Goal: Task Accomplishment & Management: Manage account settings

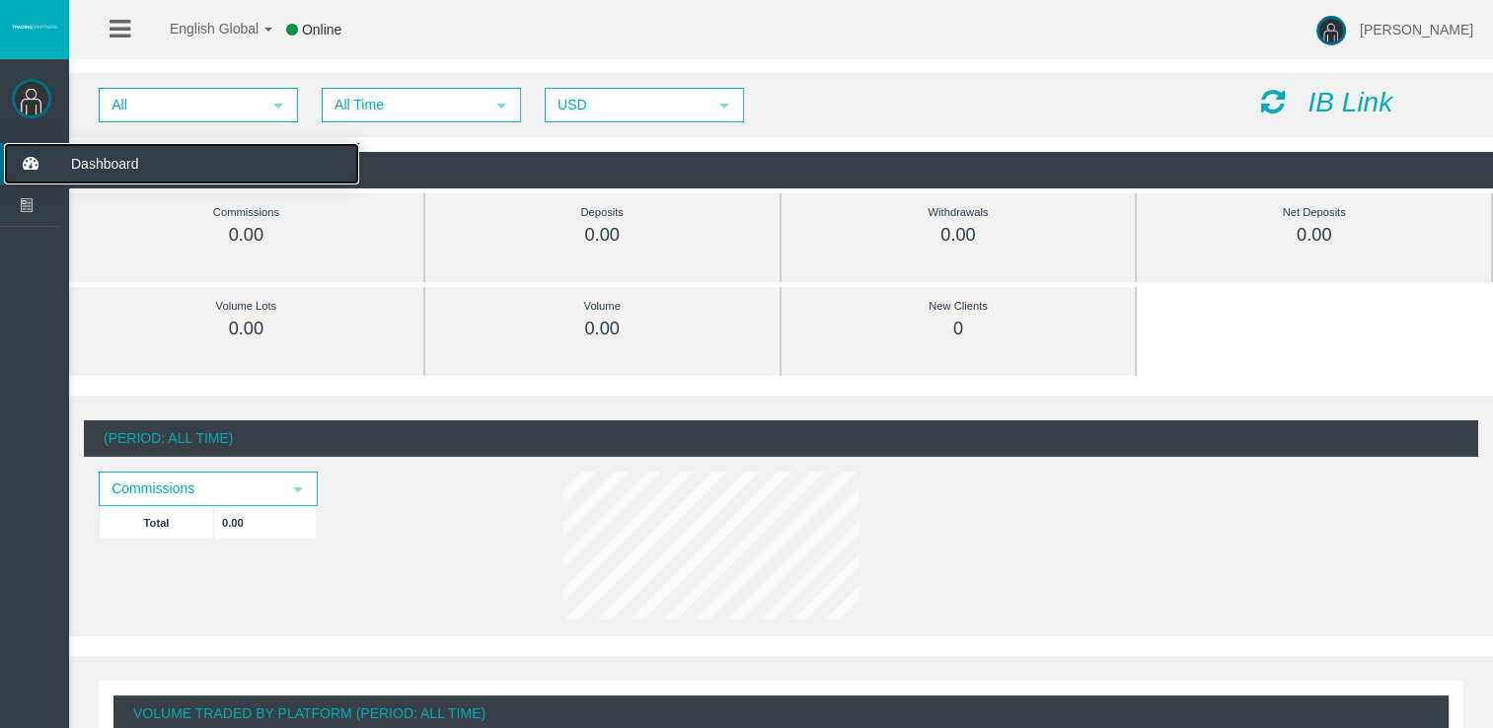
click at [38, 156] on icon at bounding box center [30, 163] width 52 height 41
click at [125, 160] on span "Dashboard" at bounding box center [152, 163] width 193 height 41
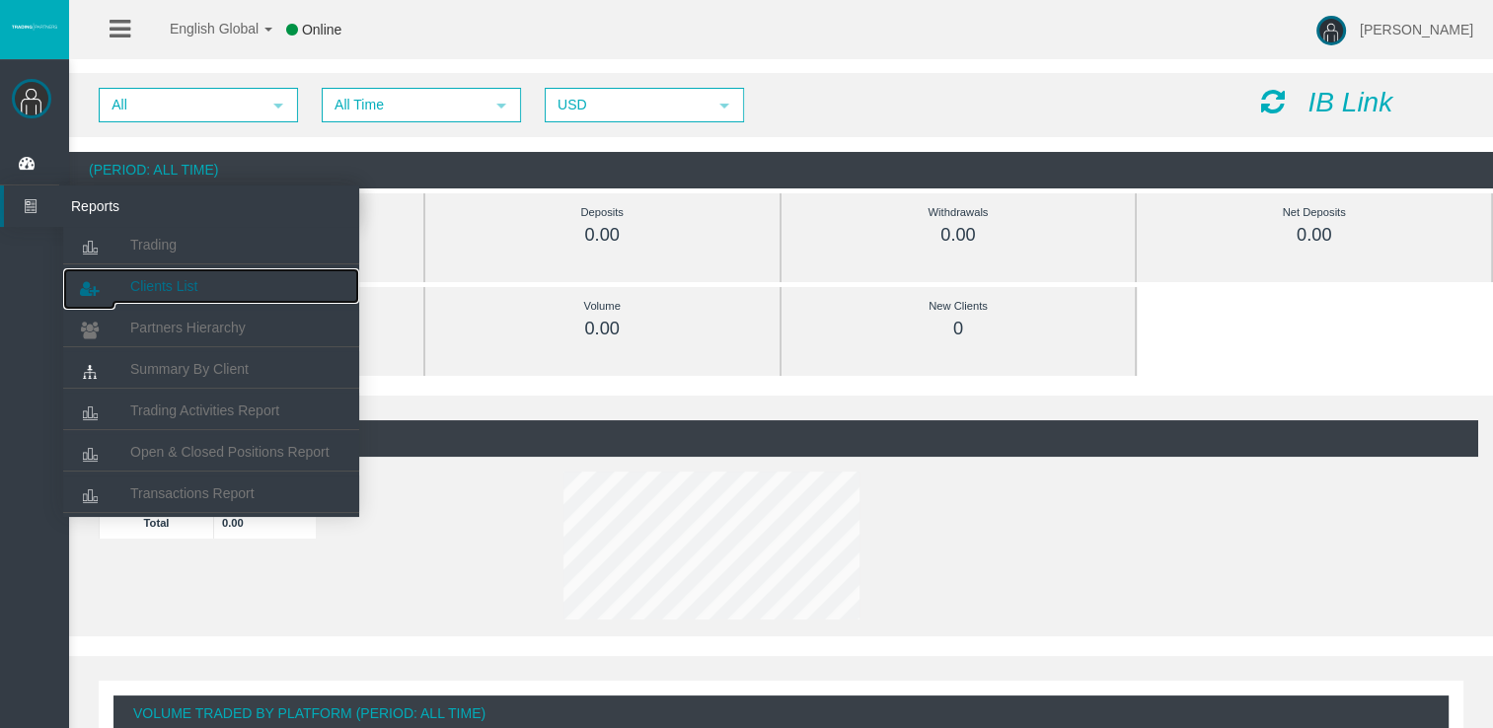
click at [166, 283] on span "Clients List" at bounding box center [163, 286] width 67 height 16
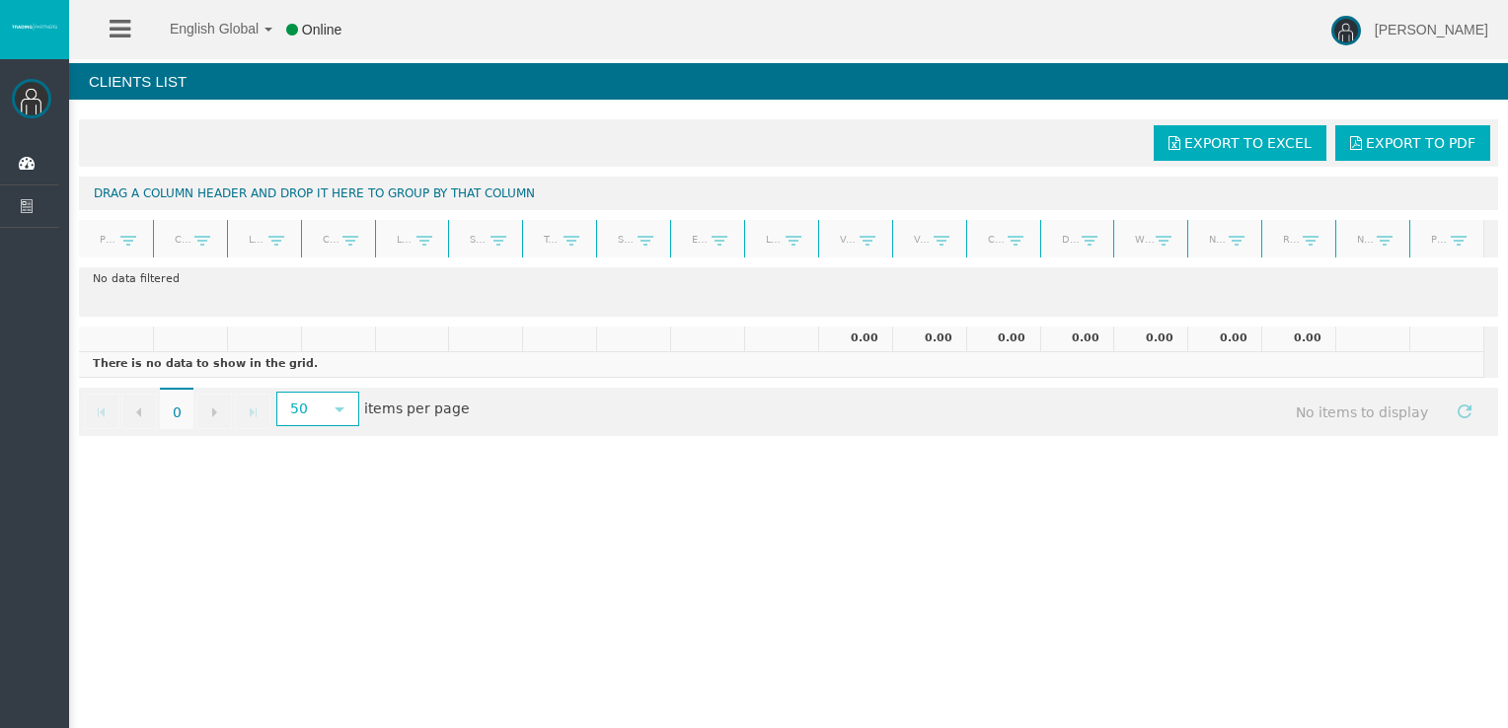
drag, startPoint x: 1219, startPoint y: 604, endPoint x: 1230, endPoint y: 567, distance: 39.0
click at [1219, 600] on div "English Global 简体中文 English Global 日本語 한국어 Online Emilia Pacheco ramos Help Log…" at bounding box center [754, 364] width 1508 height 728
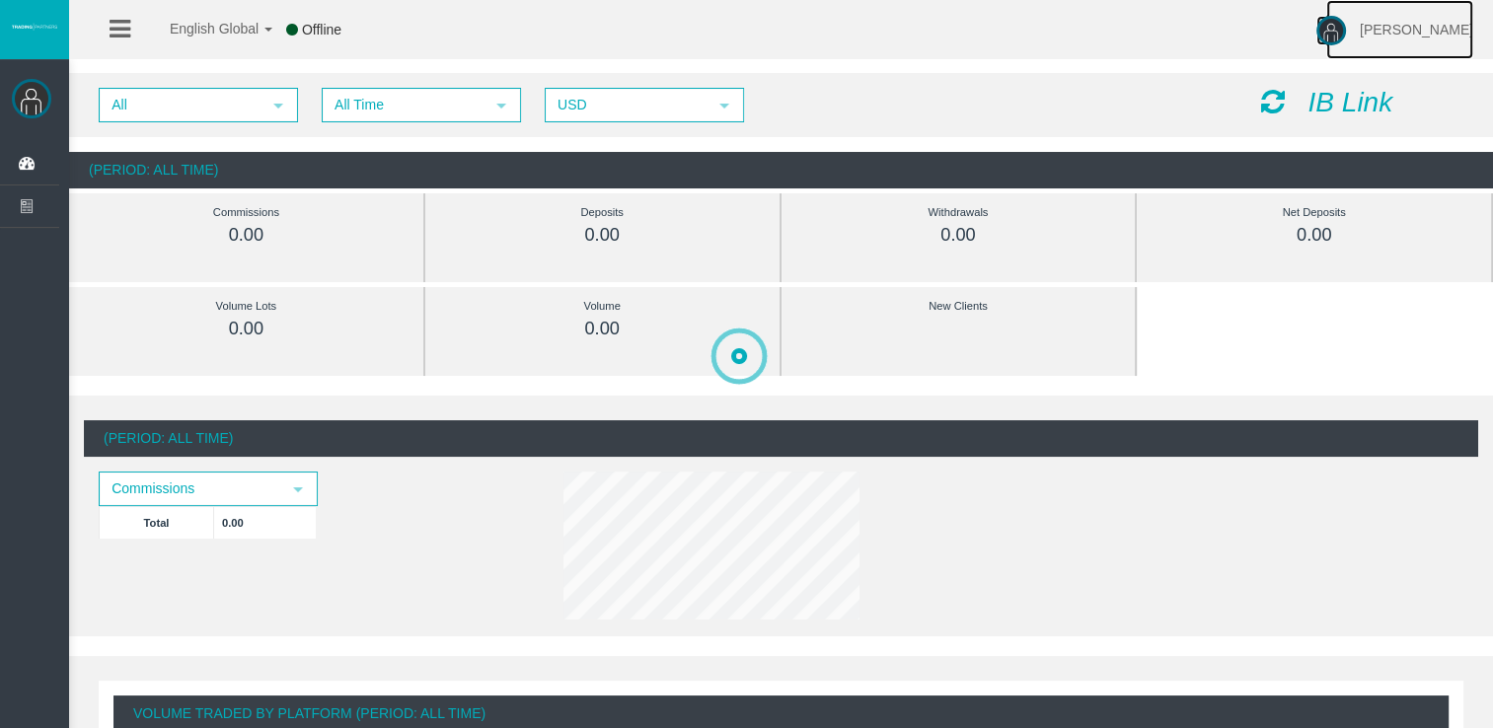
click at [1433, 35] on span "Emilia Pacheco ramos" at bounding box center [1416, 30] width 113 height 16
click at [1388, 111] on link "Log Out" at bounding box center [1411, 111] width 178 height 27
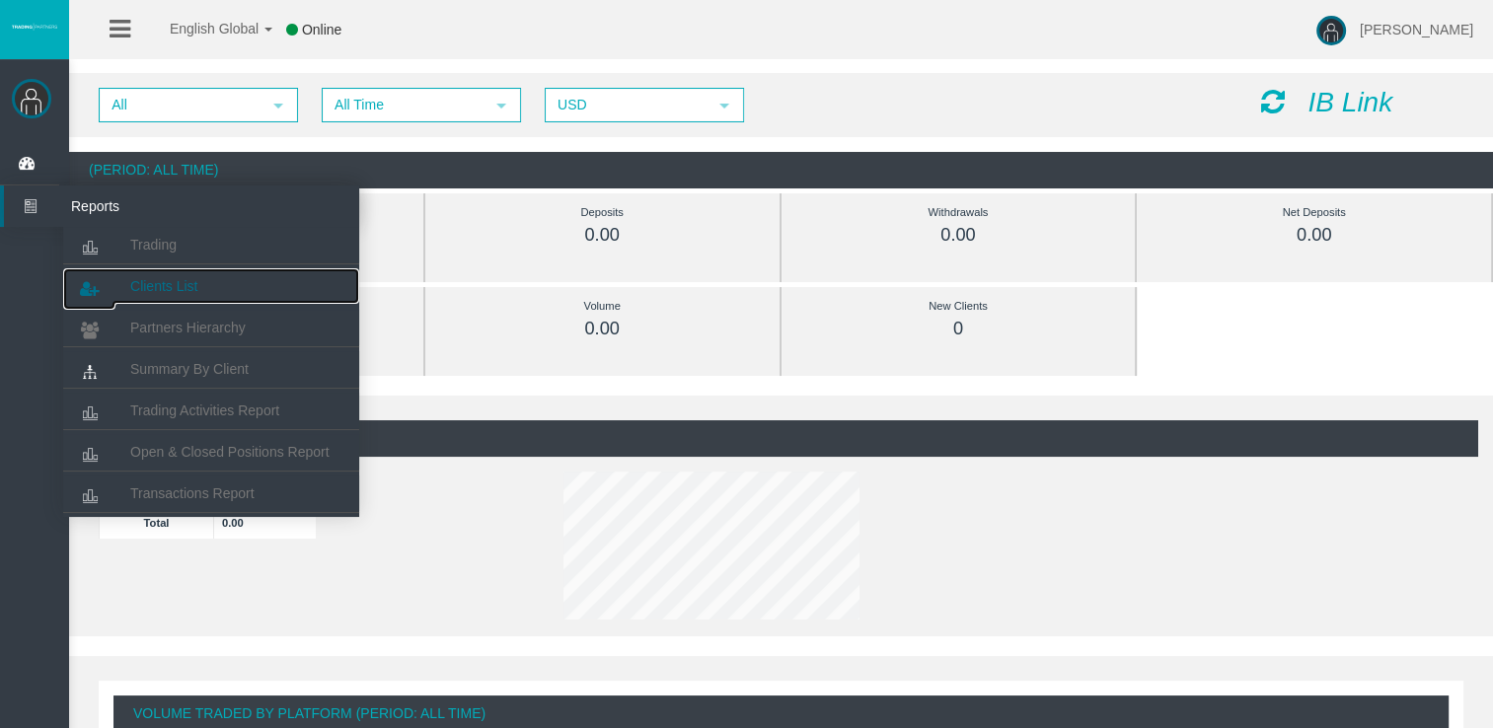
click at [157, 286] on span "Clients List" at bounding box center [163, 286] width 67 height 16
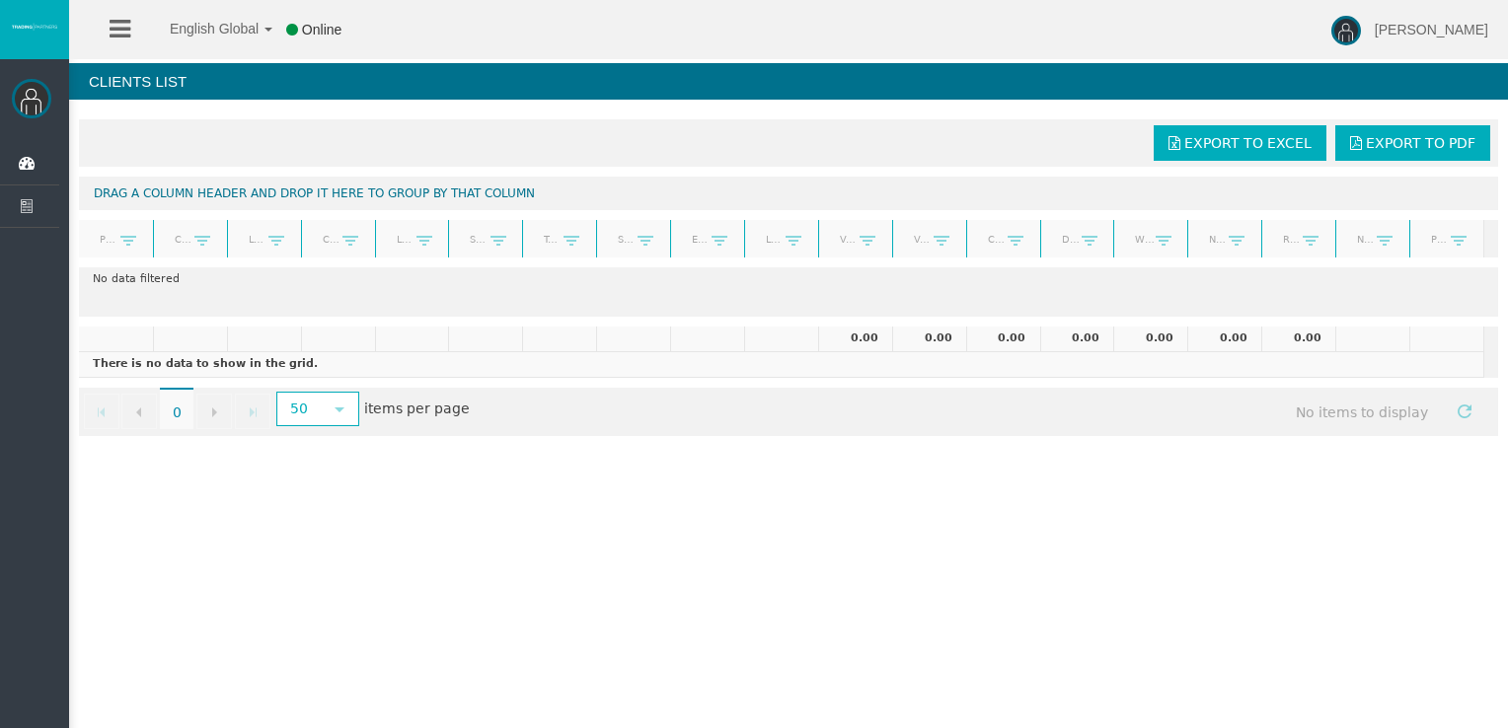
click at [126, 43] on link at bounding box center [120, 29] width 21 height 59
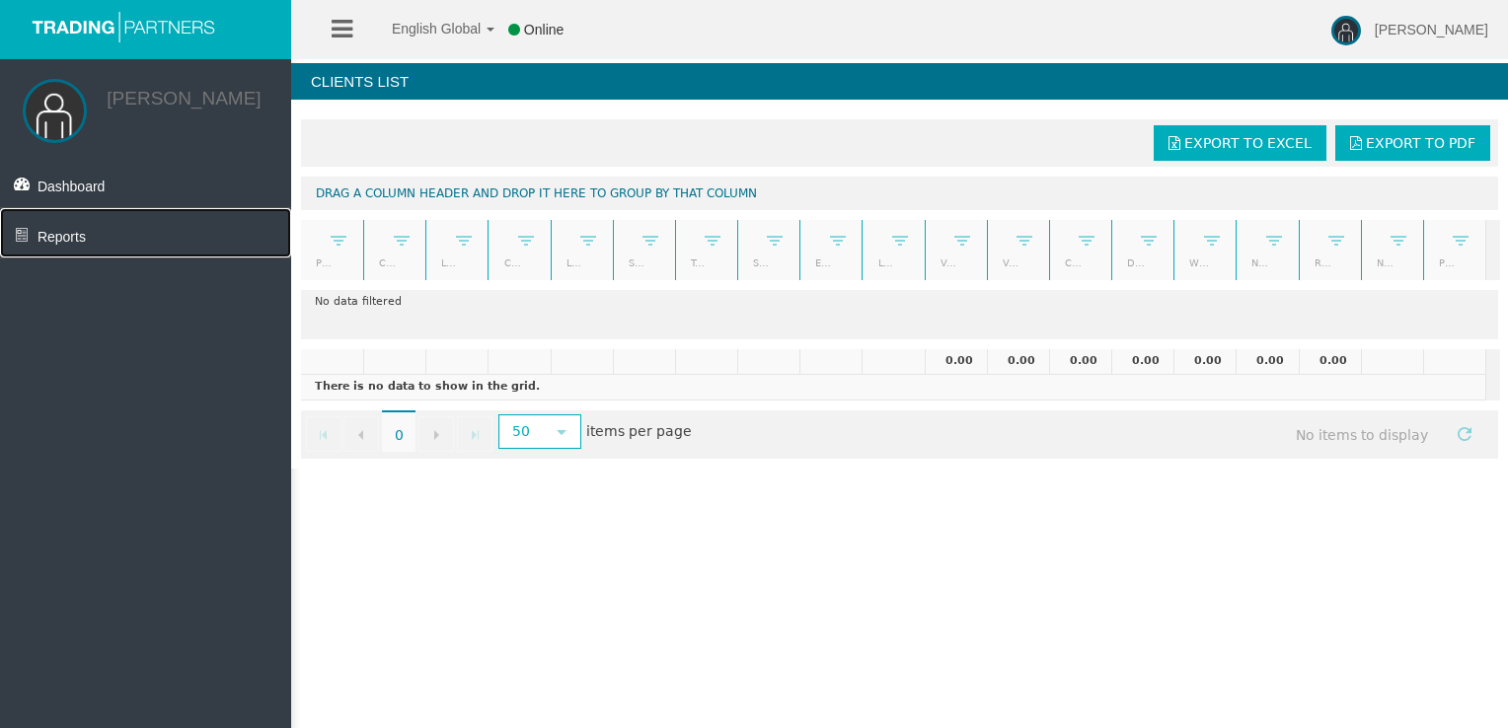
click at [74, 244] on span "Reports" at bounding box center [62, 237] width 48 height 16
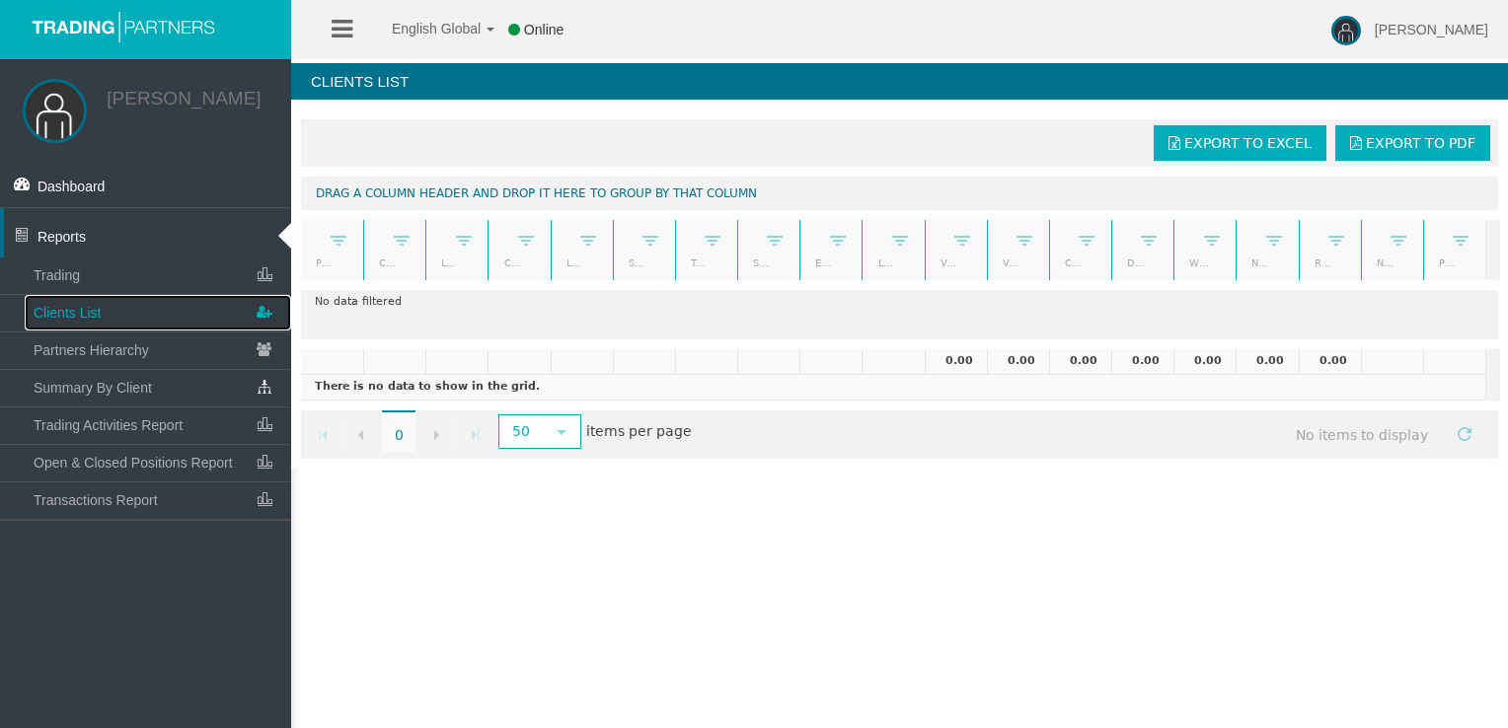
click at [258, 310] on icon at bounding box center [264, 312] width 25 height 34
click at [257, 394] on icon at bounding box center [264, 387] width 25 height 34
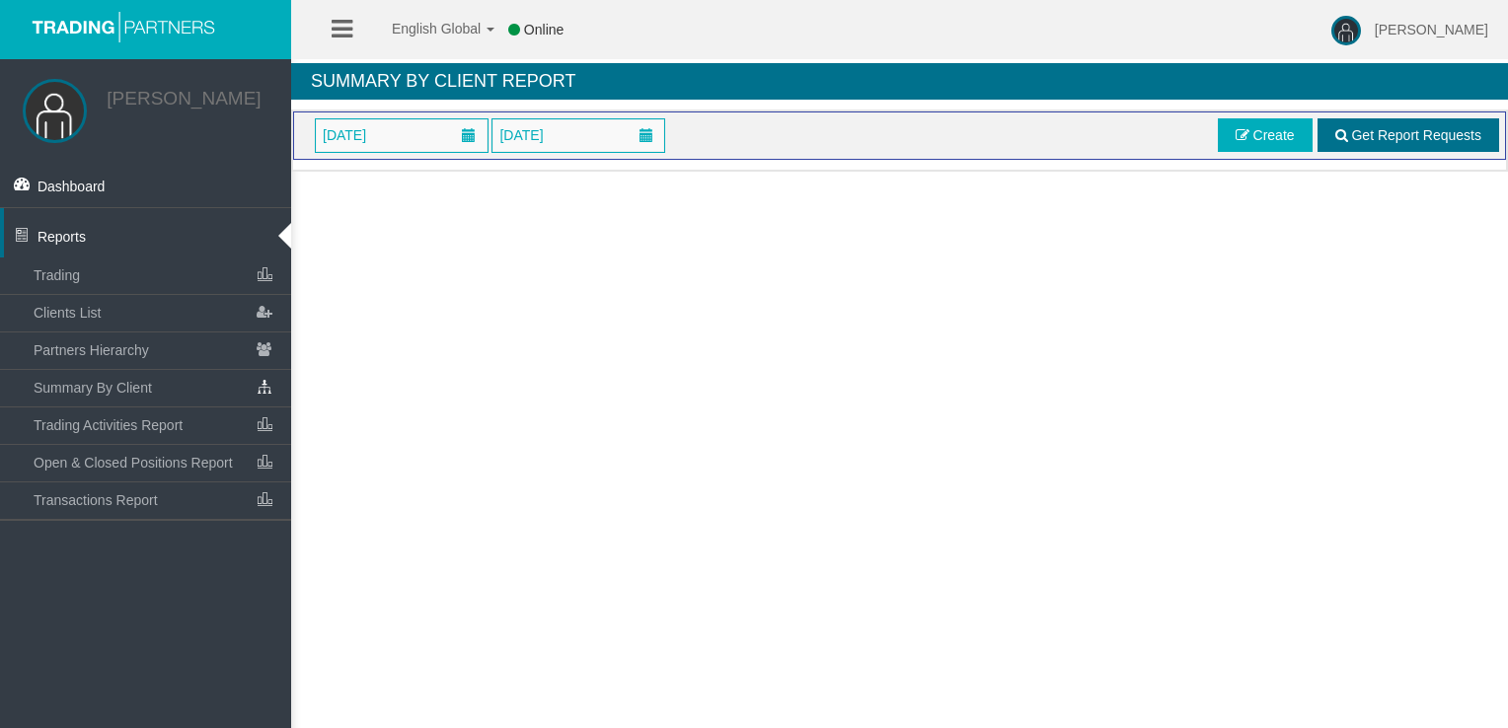
click at [1380, 128] on span "Get Report Requests" at bounding box center [1416, 135] width 130 height 16
click at [1408, 28] on span "Fernando mauro" at bounding box center [1431, 30] width 113 height 16
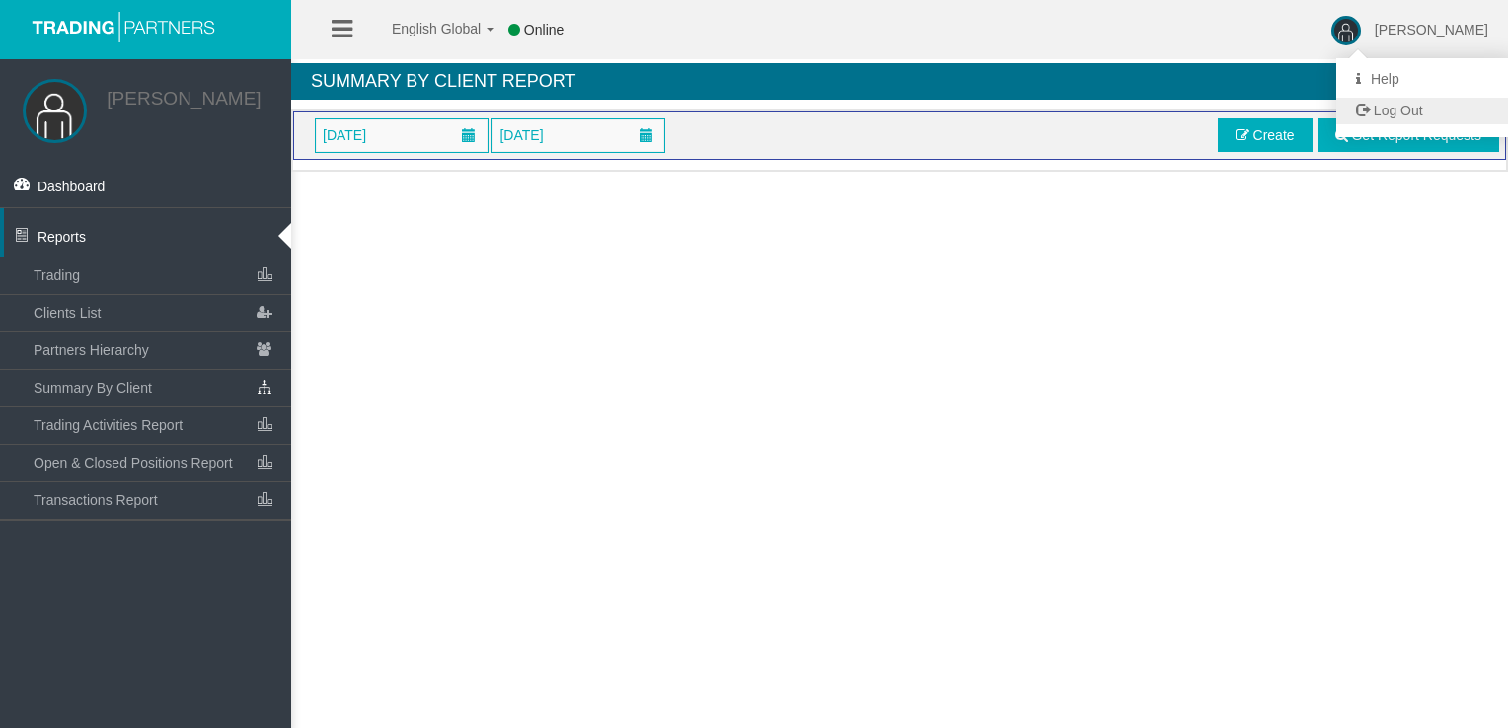
click at [1391, 115] on span "Log Out" at bounding box center [1398, 111] width 49 height 16
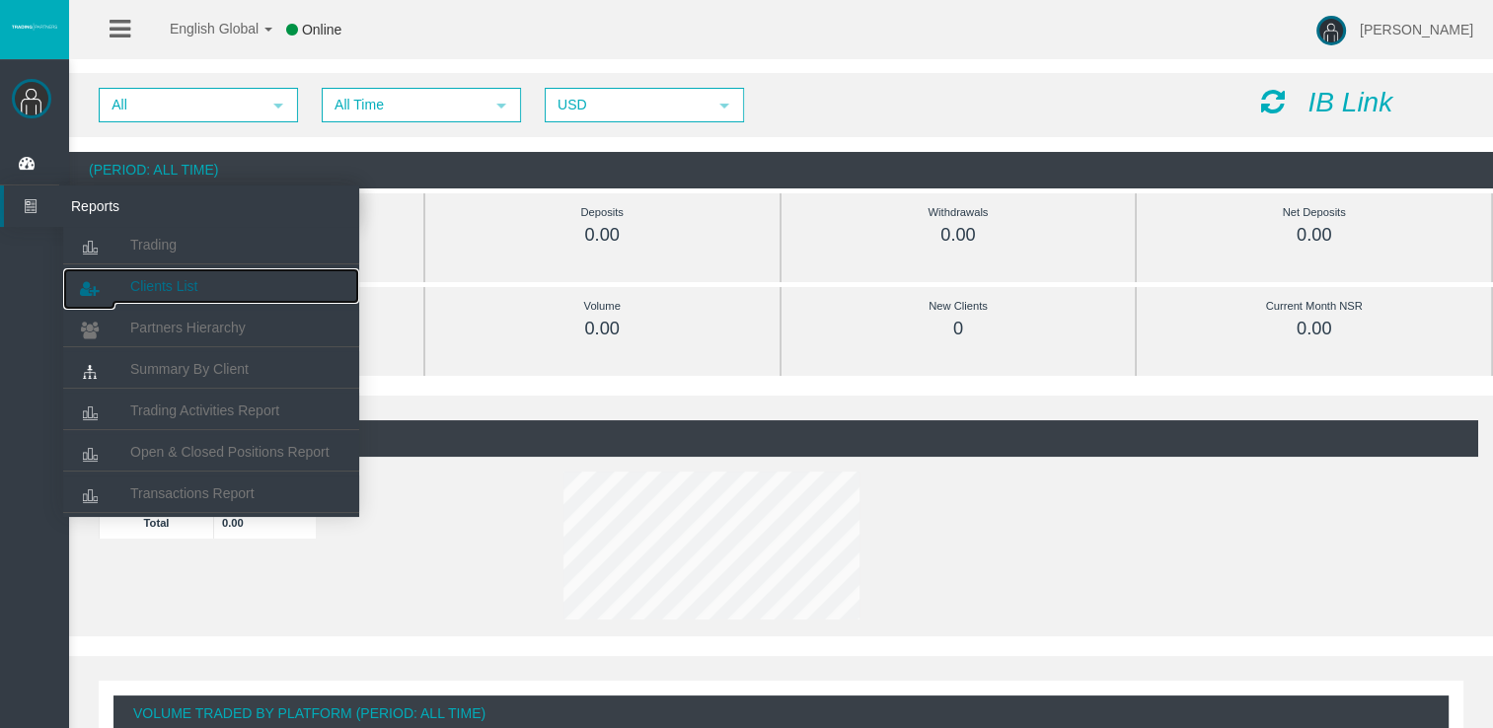
click at [175, 301] on link "Clients List" at bounding box center [211, 286] width 296 height 36
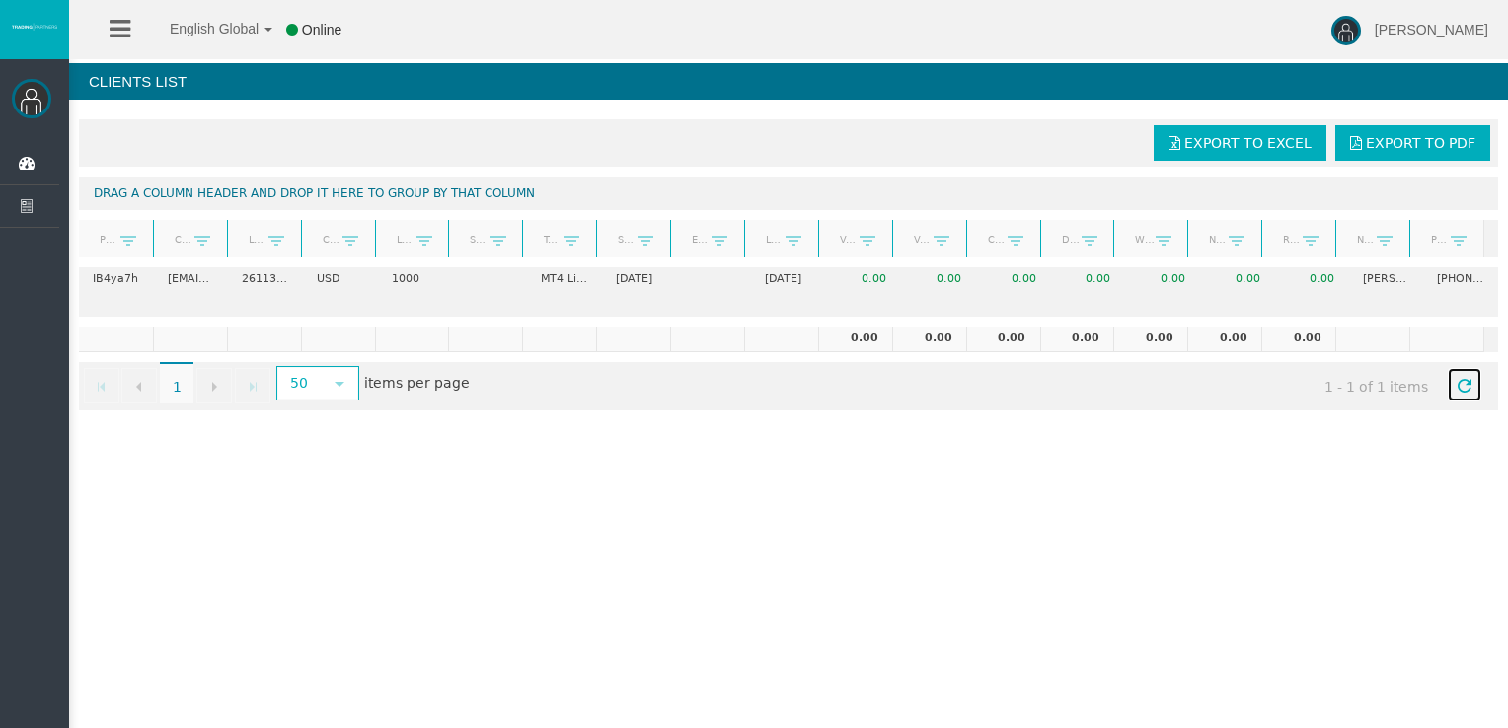
click at [1457, 389] on span "Refresh" at bounding box center [1465, 386] width 16 height 16
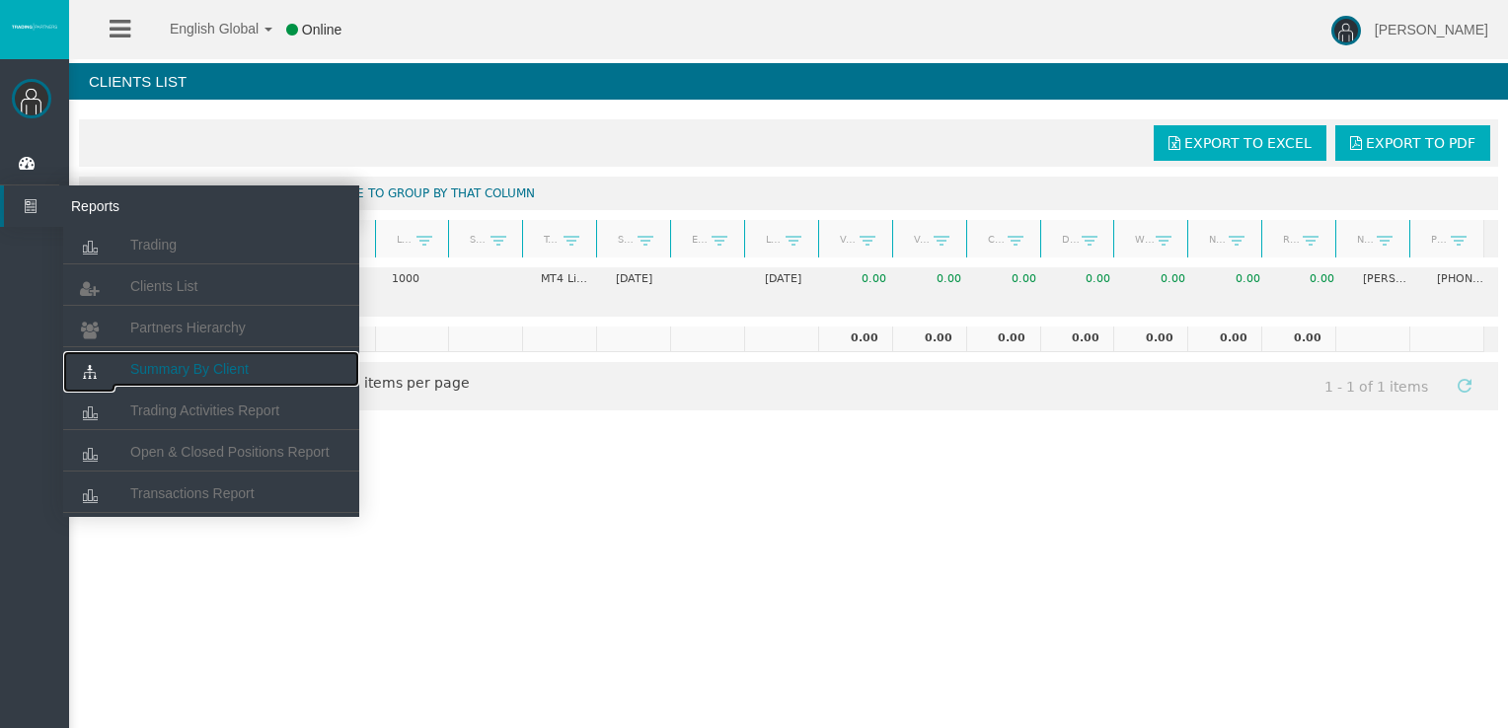
click at [212, 367] on span "Summary By Client" at bounding box center [189, 369] width 118 height 16
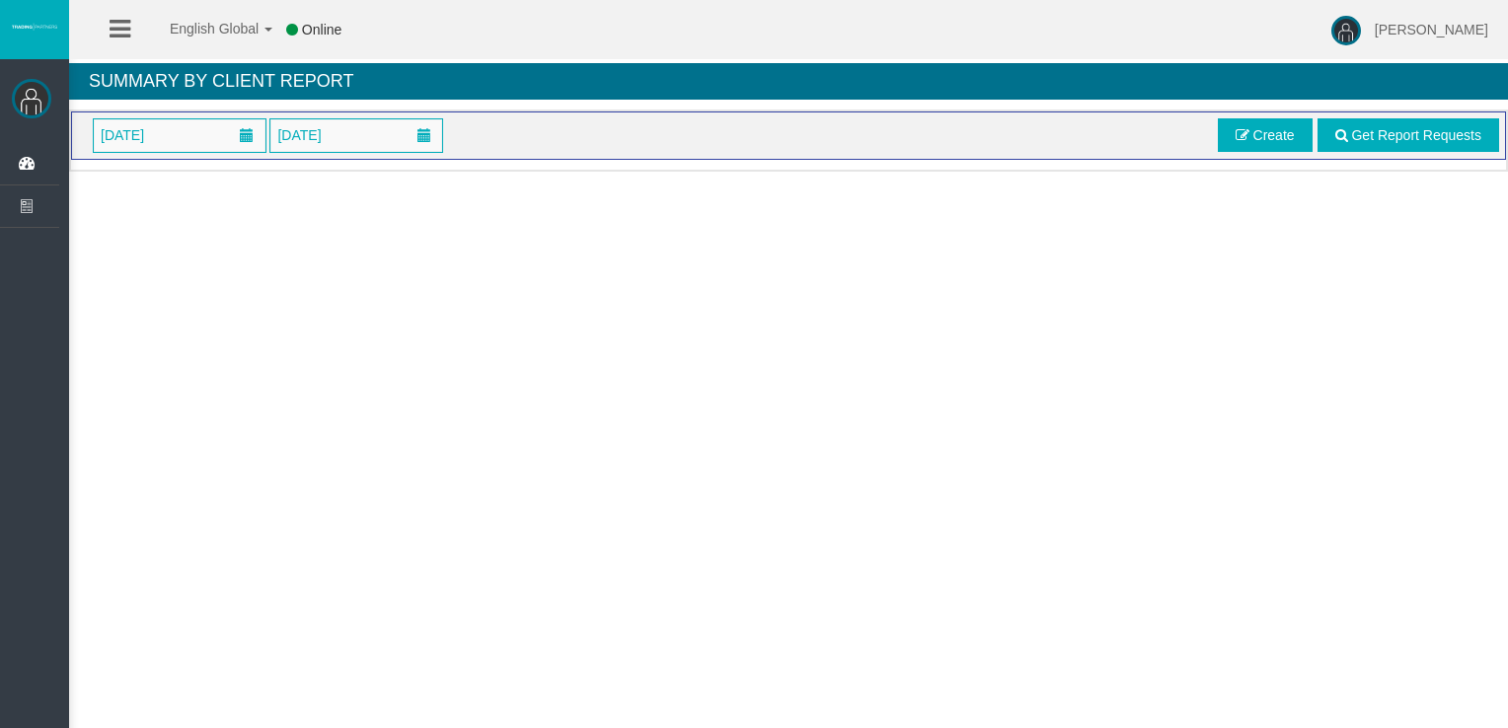
drag, startPoint x: 1241, startPoint y: 219, endPoint x: 1267, endPoint y: 199, distance: 33.2
click at [1242, 218] on div "English Global 简体中文 English Global 日本語 한국어 Online [PERSON_NAME] Help Log Out [P…" at bounding box center [754, 364] width 1508 height 728
click at [1383, 127] on span "Get Report Requests" at bounding box center [1416, 135] width 130 height 16
click at [1405, 22] on span "[PERSON_NAME]" at bounding box center [1431, 30] width 113 height 16
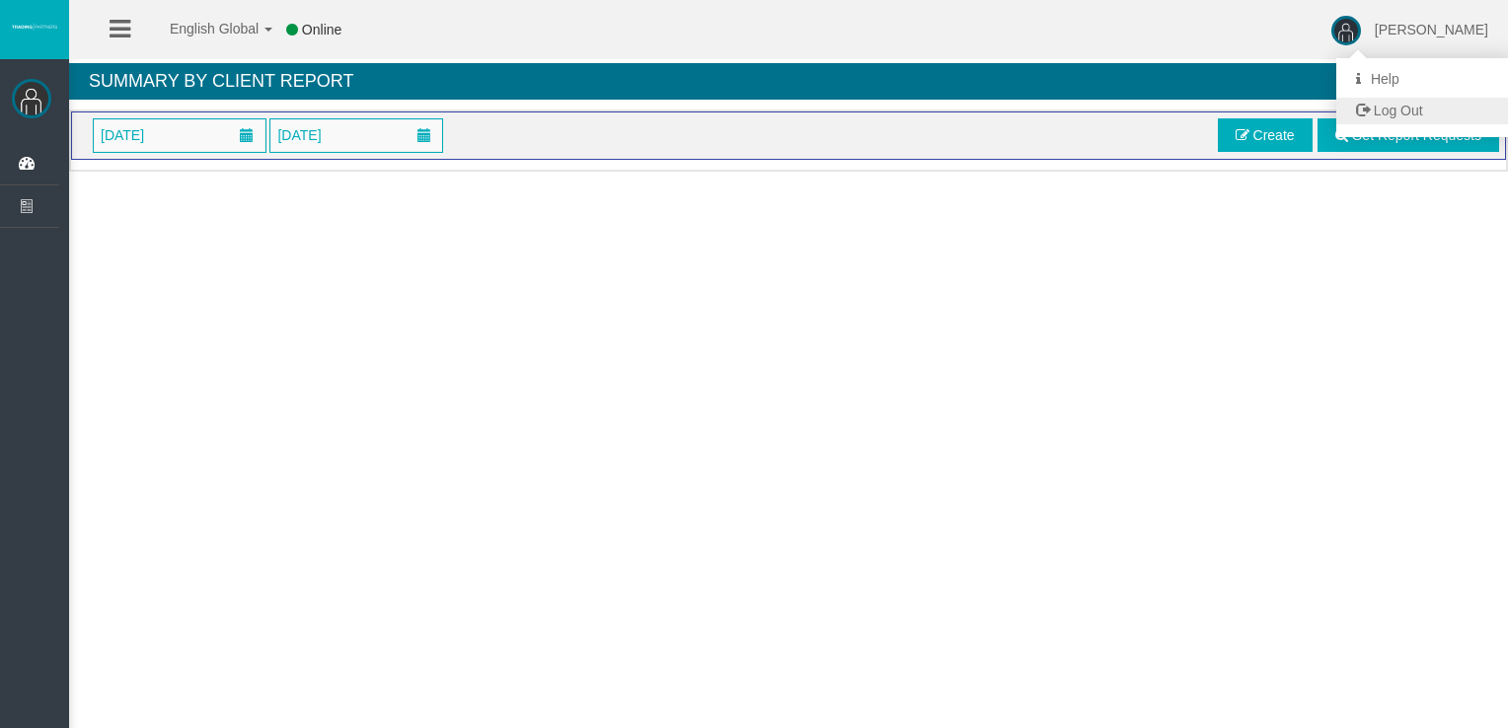
click at [1420, 114] on span "Log Out" at bounding box center [1398, 111] width 49 height 16
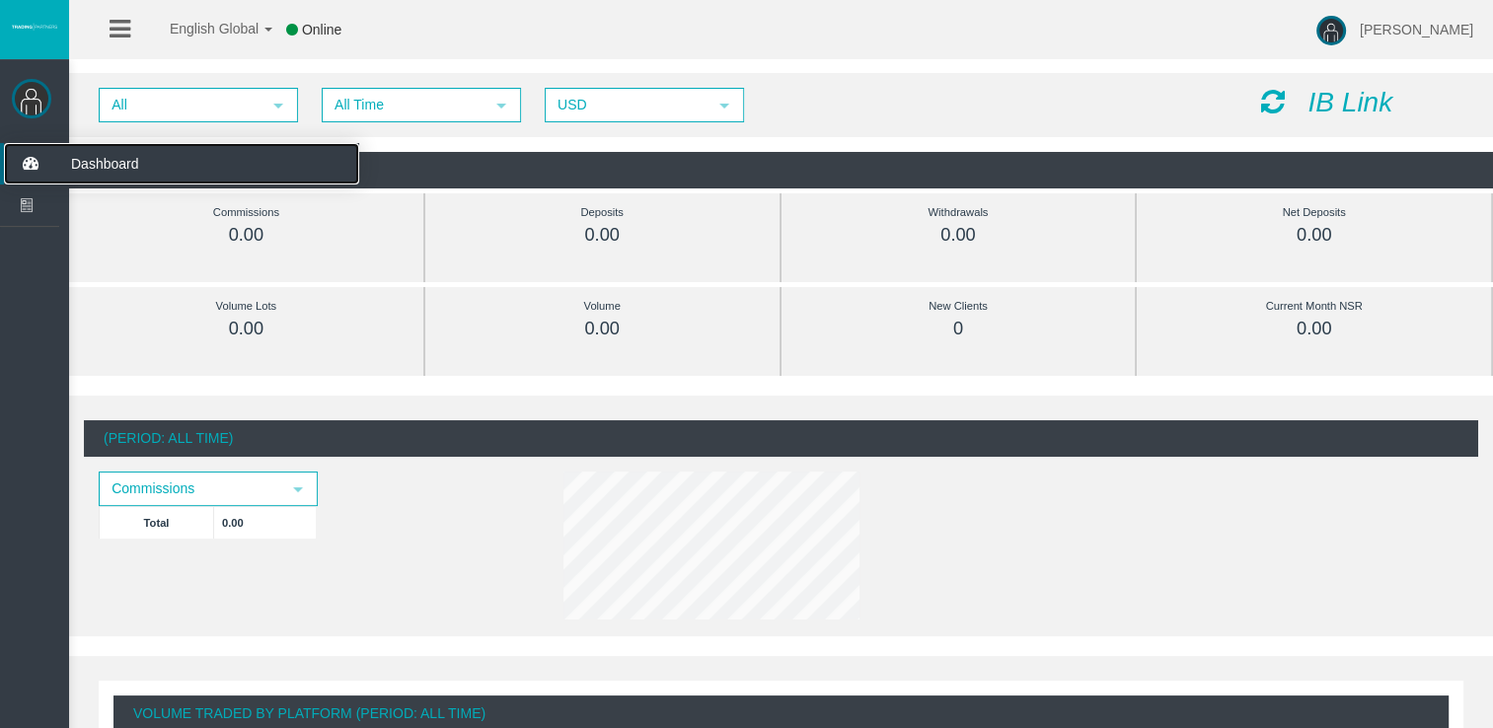
click at [114, 156] on span "Dashboard" at bounding box center [152, 163] width 193 height 41
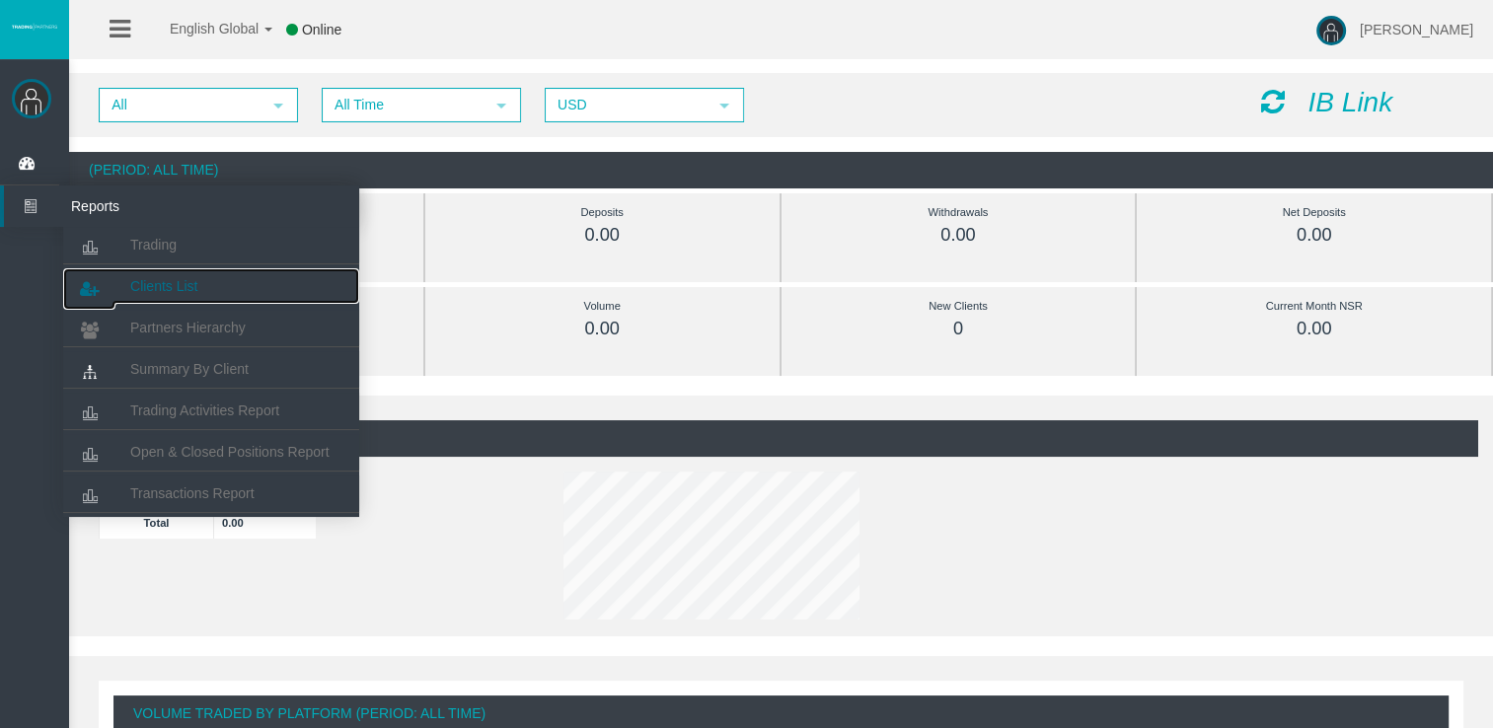
click at [158, 283] on span "Clients List" at bounding box center [163, 286] width 67 height 16
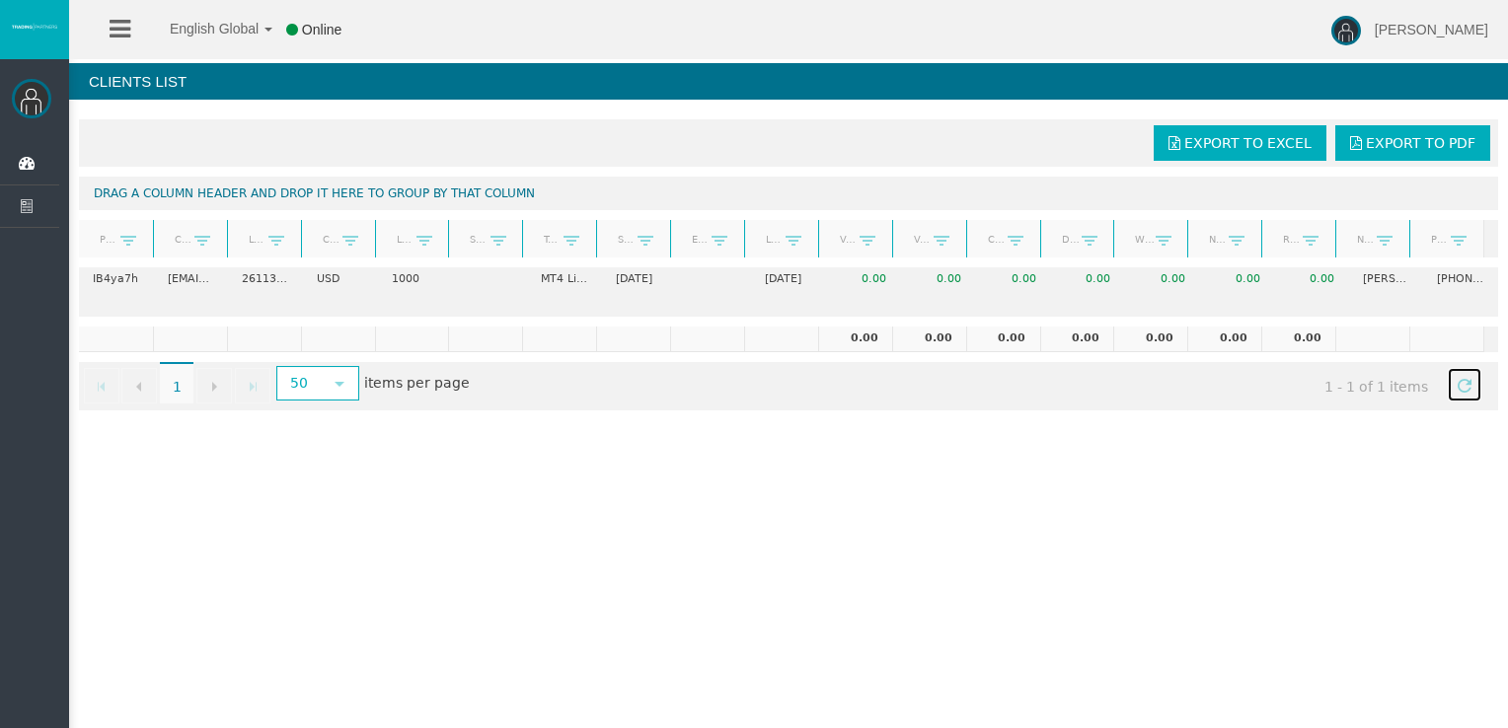
click at [1448, 381] on link "Refresh" at bounding box center [1465, 385] width 34 height 34
click at [1, 104] on div at bounding box center [25, 88] width 51 height 39
click at [31, 97] on img at bounding box center [31, 98] width 39 height 39
click at [1240, 553] on div "English Global 简体中文 English Global 日本語 한국어 Online [PERSON_NAME] Help Log Out [P…" at bounding box center [754, 364] width 1508 height 728
click at [32, 98] on img at bounding box center [31, 98] width 39 height 39
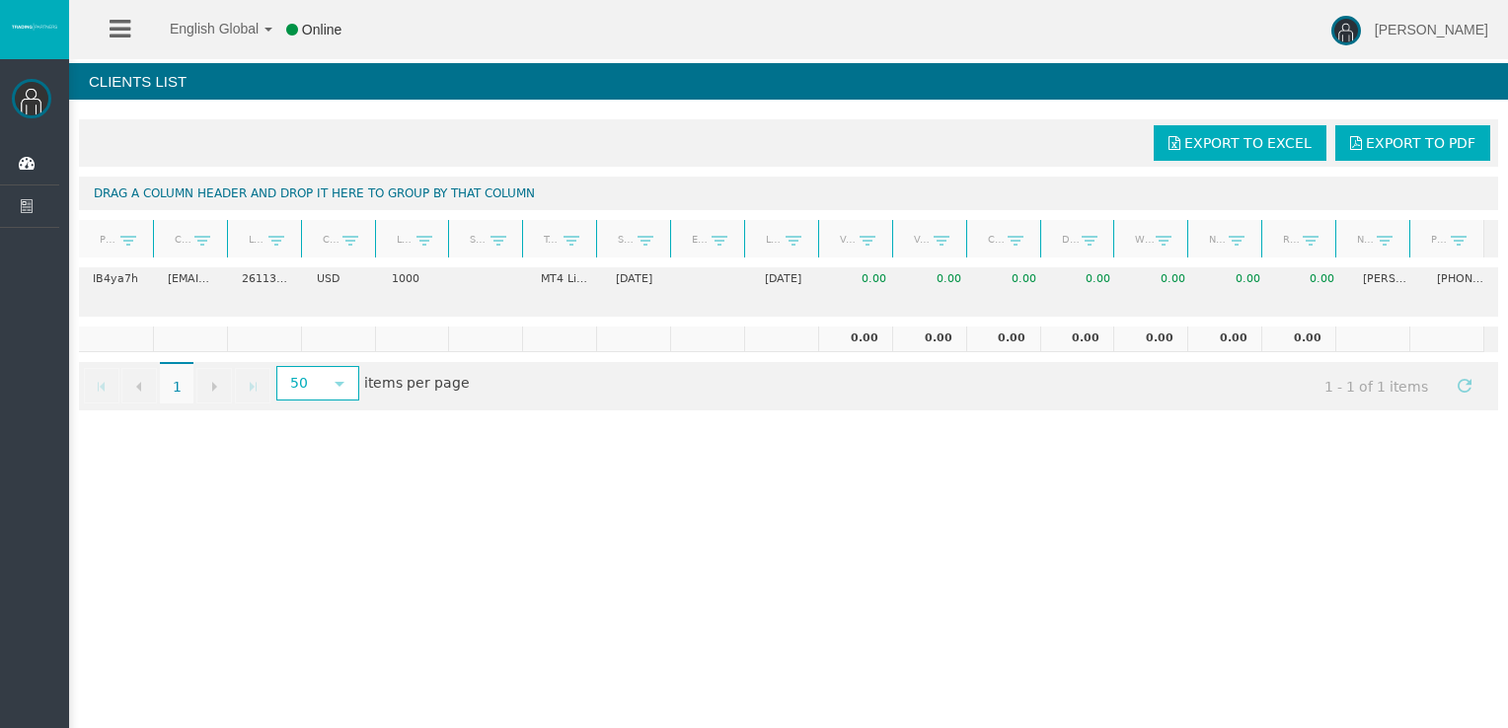
click at [32, 99] on img at bounding box center [31, 98] width 39 height 39
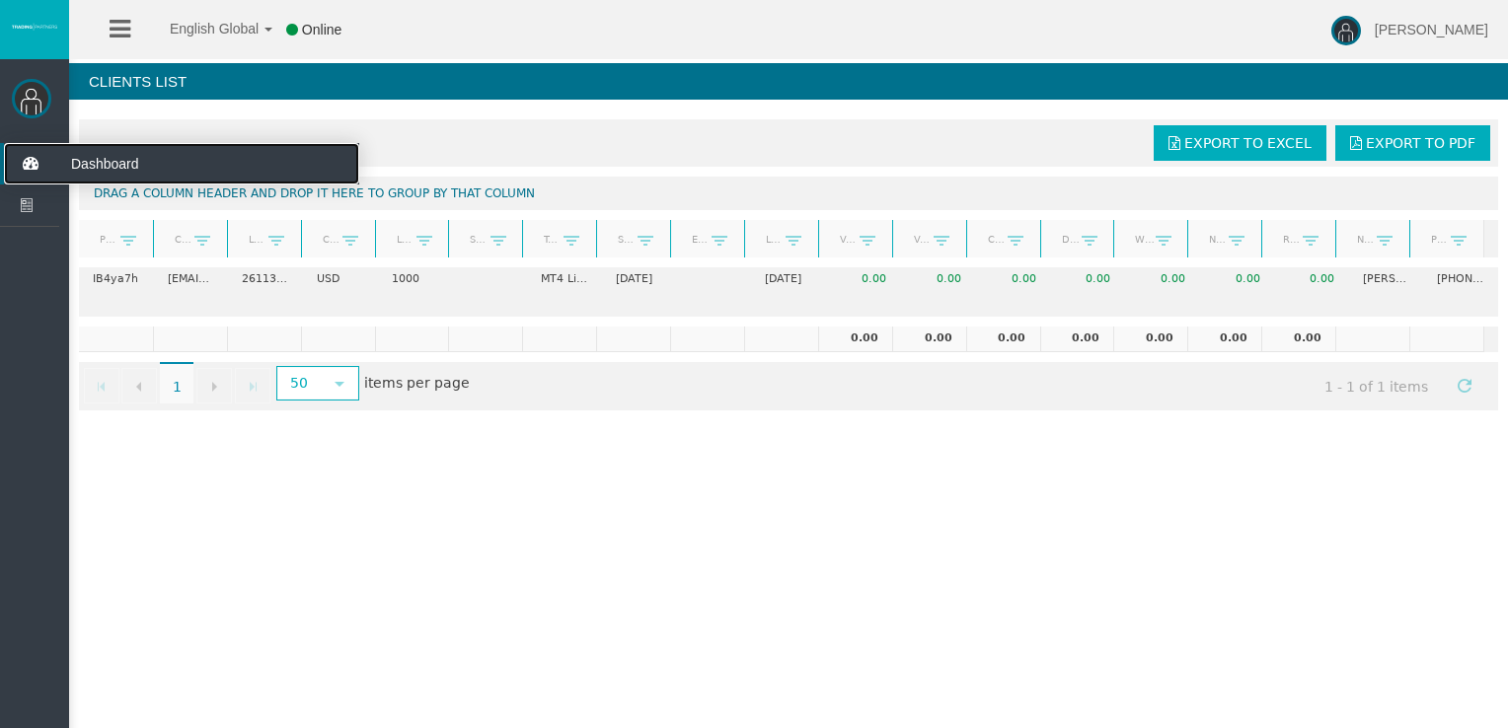
click at [33, 144] on icon at bounding box center [30, 163] width 52 height 41
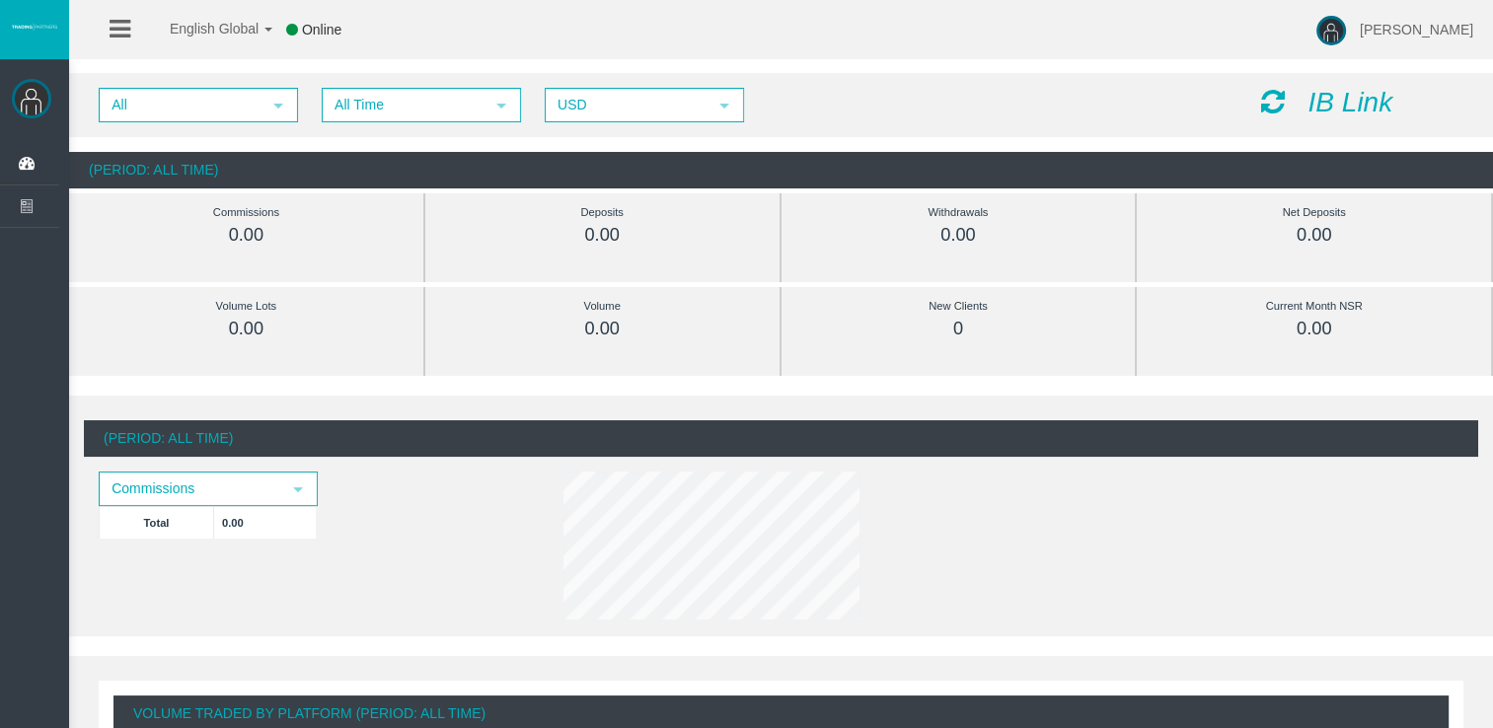
drag, startPoint x: 1232, startPoint y: 113, endPoint x: 1249, endPoint y: 98, distance: 23.8
click at [1247, 103] on div "All select All Time select 5 USD select USD IB Link" at bounding box center [781, 105] width 1424 height 64
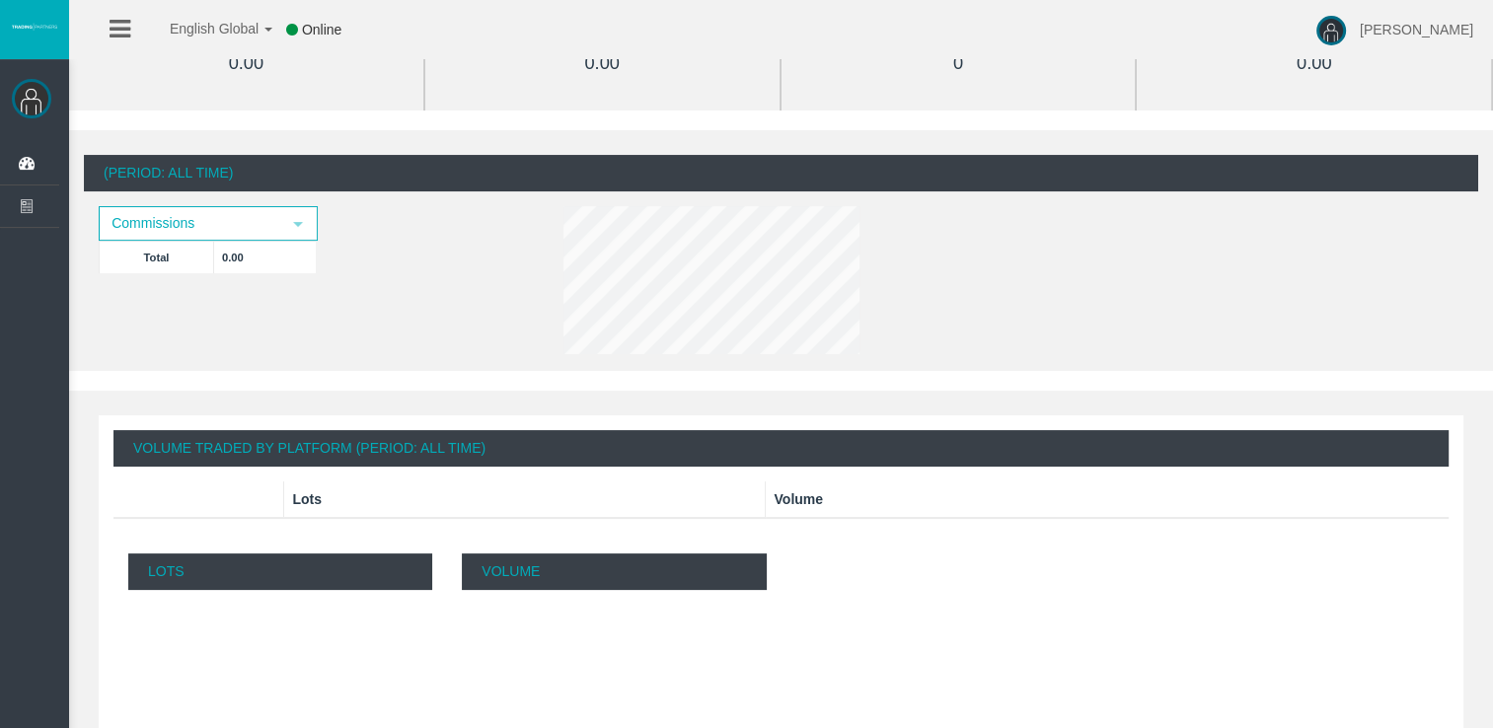
scroll to position [5, 0]
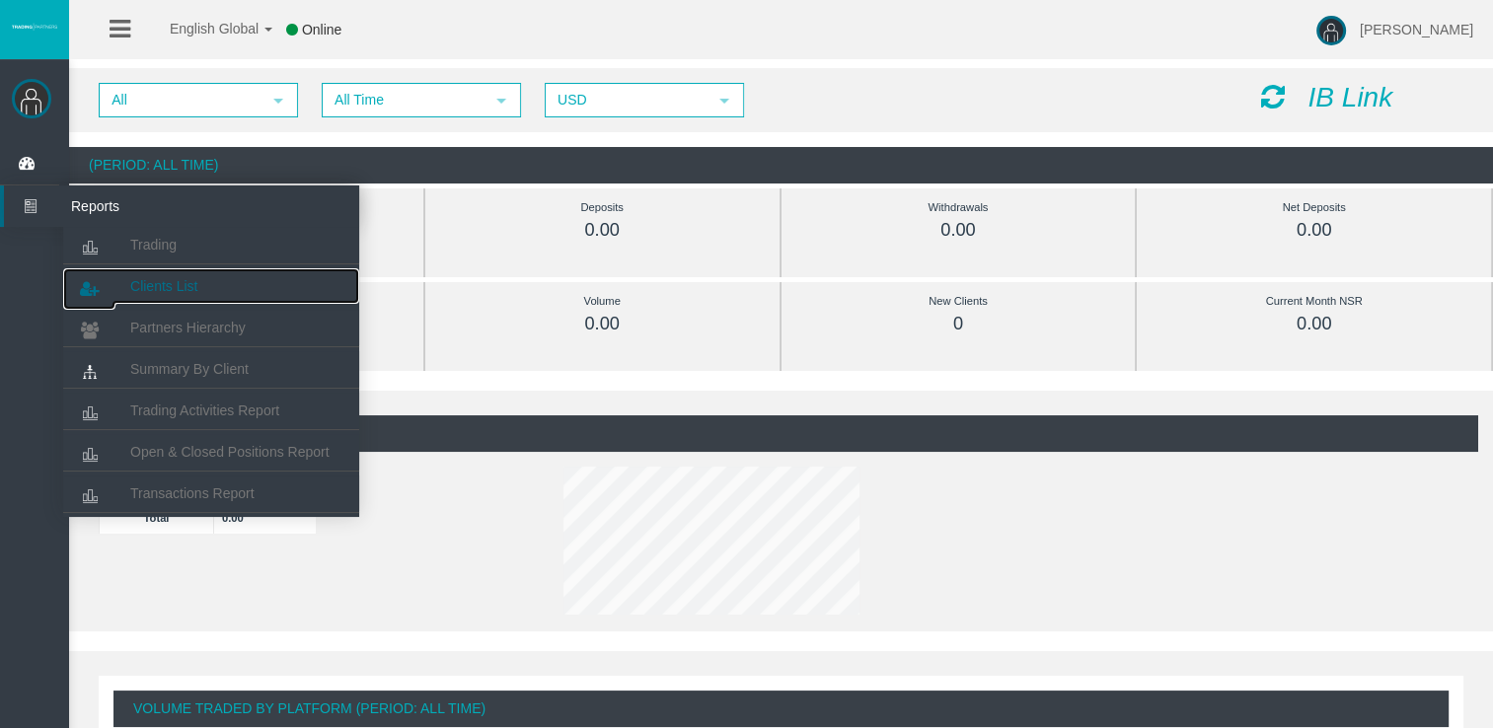
click at [164, 278] on span "Clients List" at bounding box center [163, 286] width 67 height 16
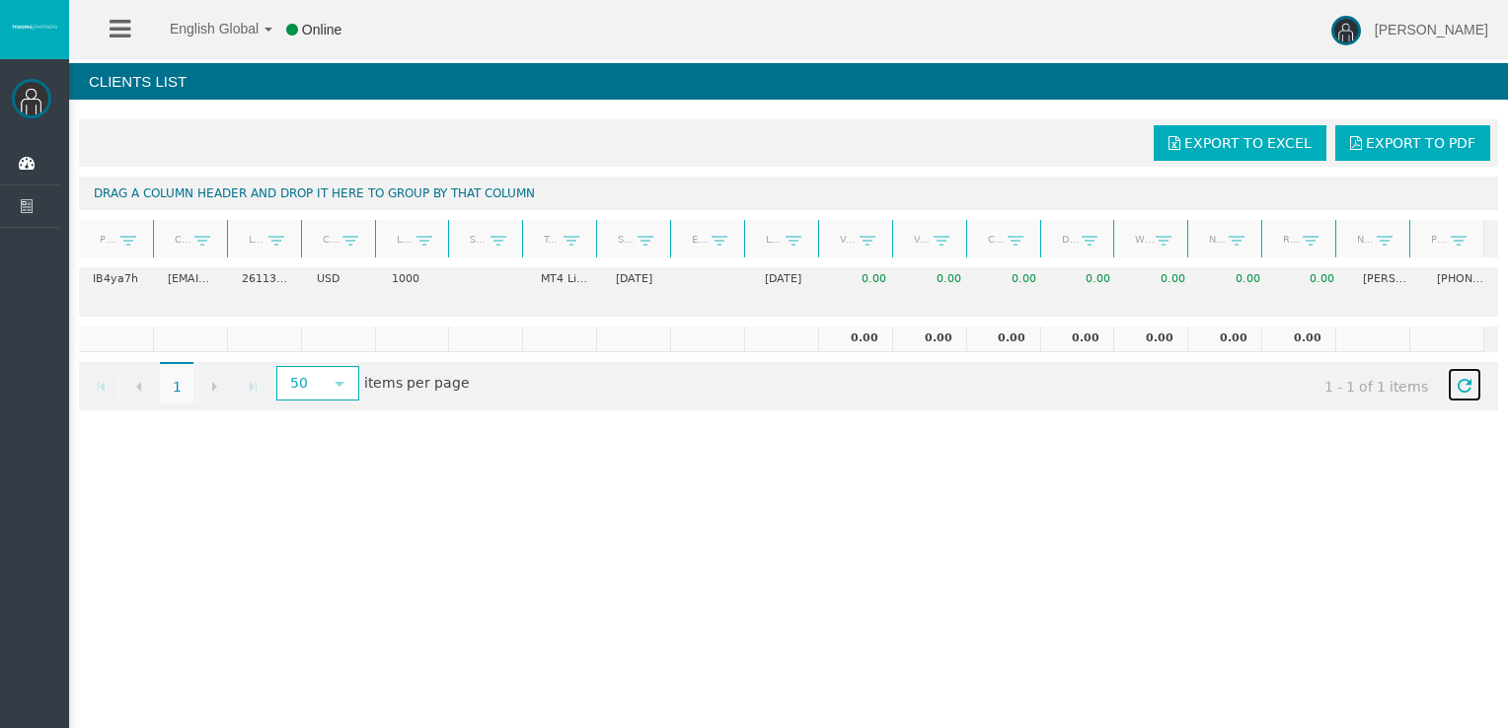
click at [1457, 384] on span "Refresh" at bounding box center [1465, 386] width 16 height 16
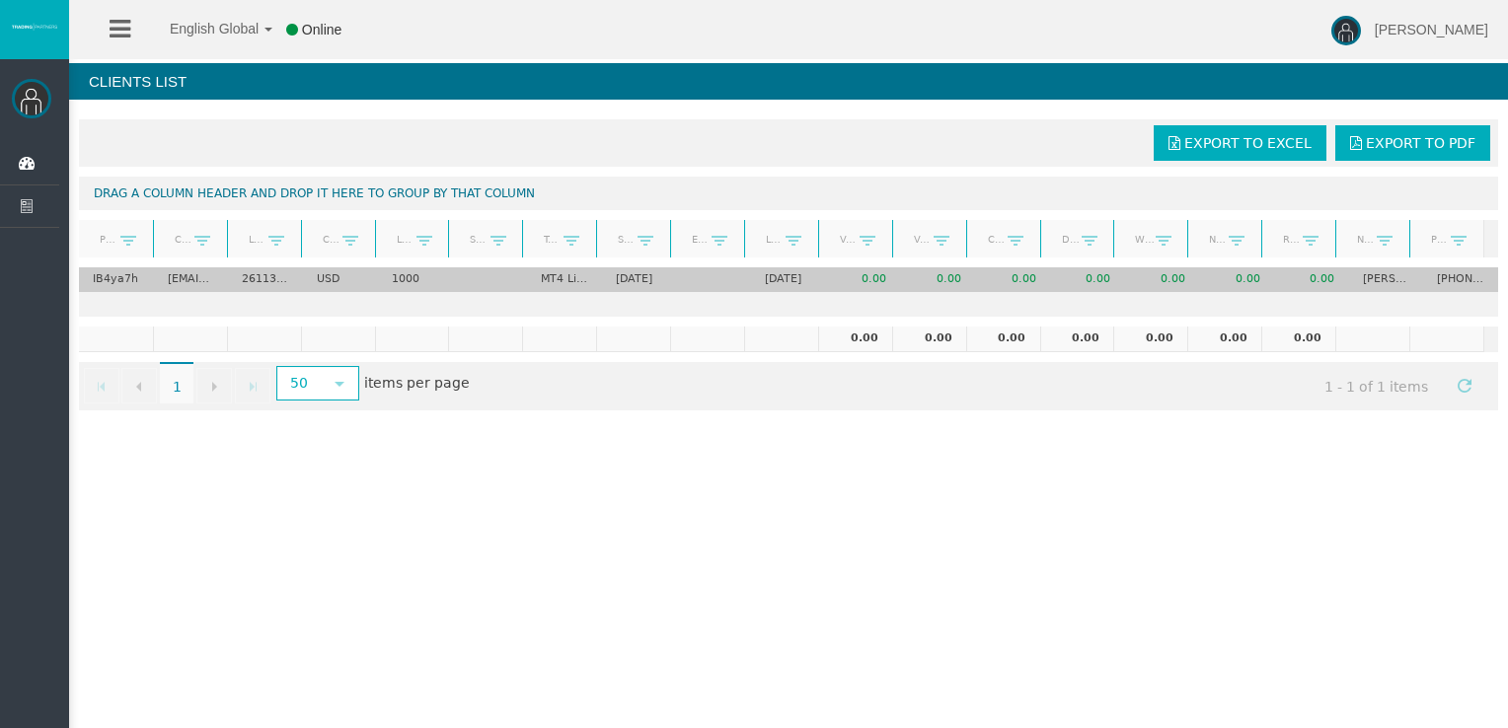
click at [187, 283] on td "[EMAIL_ADDRESS][DOMAIN_NAME]" at bounding box center [191, 279] width 75 height 25
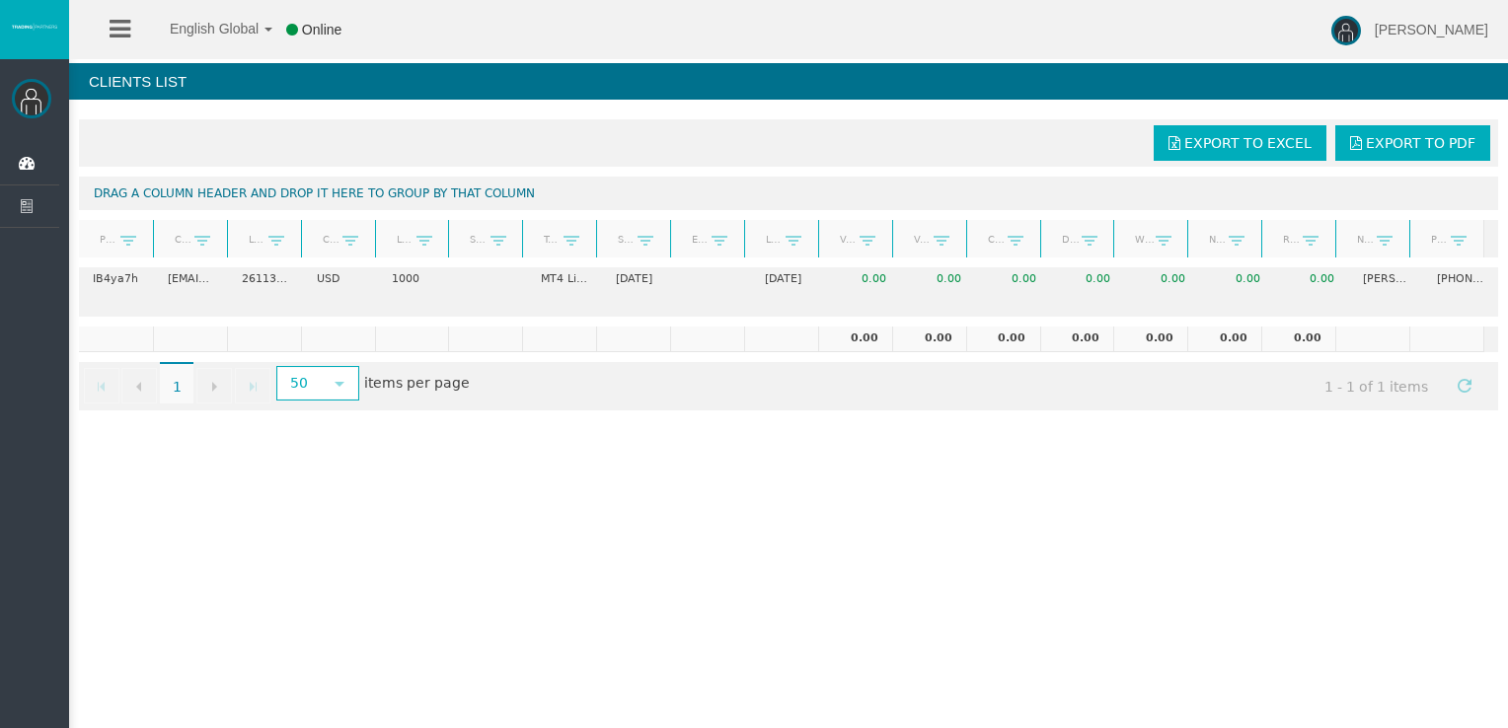
click at [1243, 586] on div "English Global 简体中文 English Global 日本語 한국어 Online [PERSON_NAME] Help Log Out [P…" at bounding box center [754, 364] width 1508 height 728
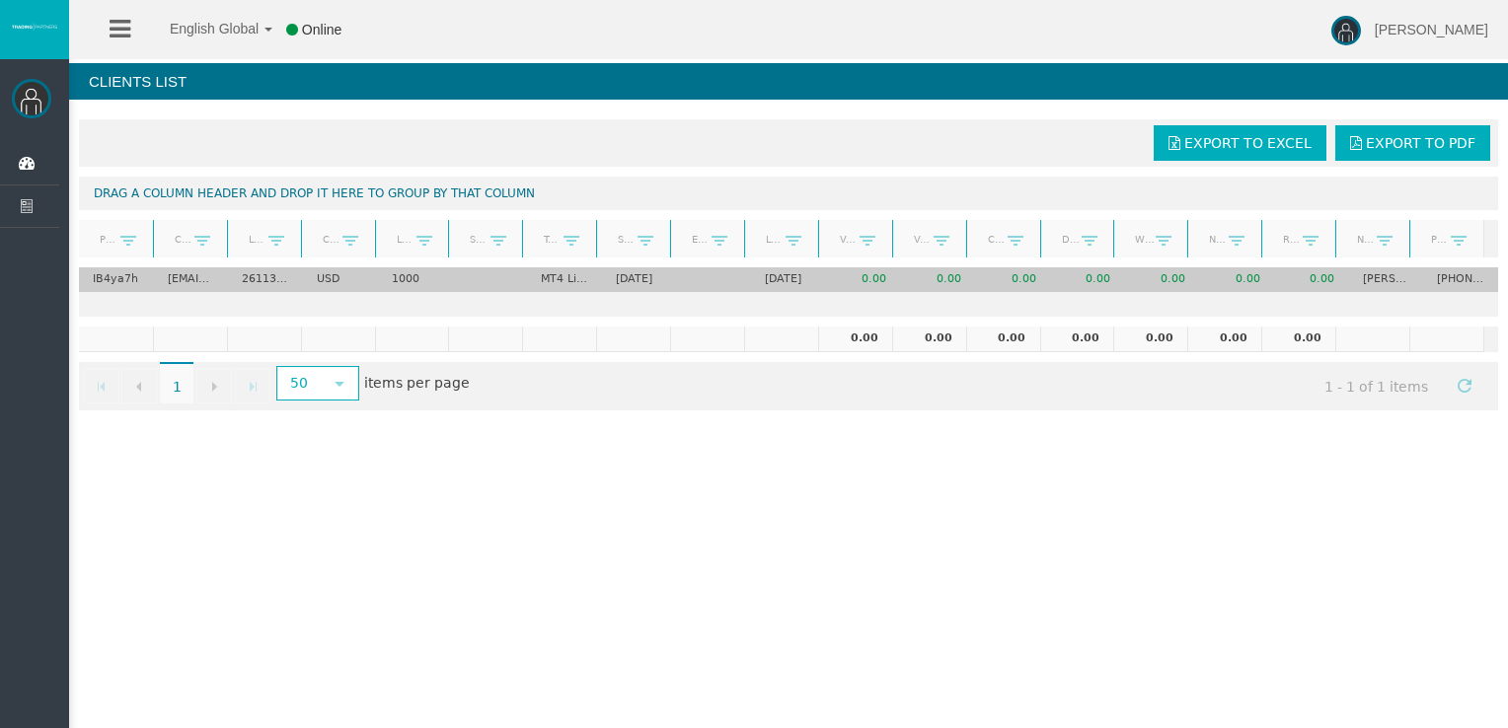
click at [457, 284] on td at bounding box center [489, 279] width 75 height 25
click at [1390, 268] on td "[PERSON_NAME]" at bounding box center [1385, 279] width 75 height 25
click at [124, 275] on td "IB4ya7h" at bounding box center [116, 279] width 75 height 25
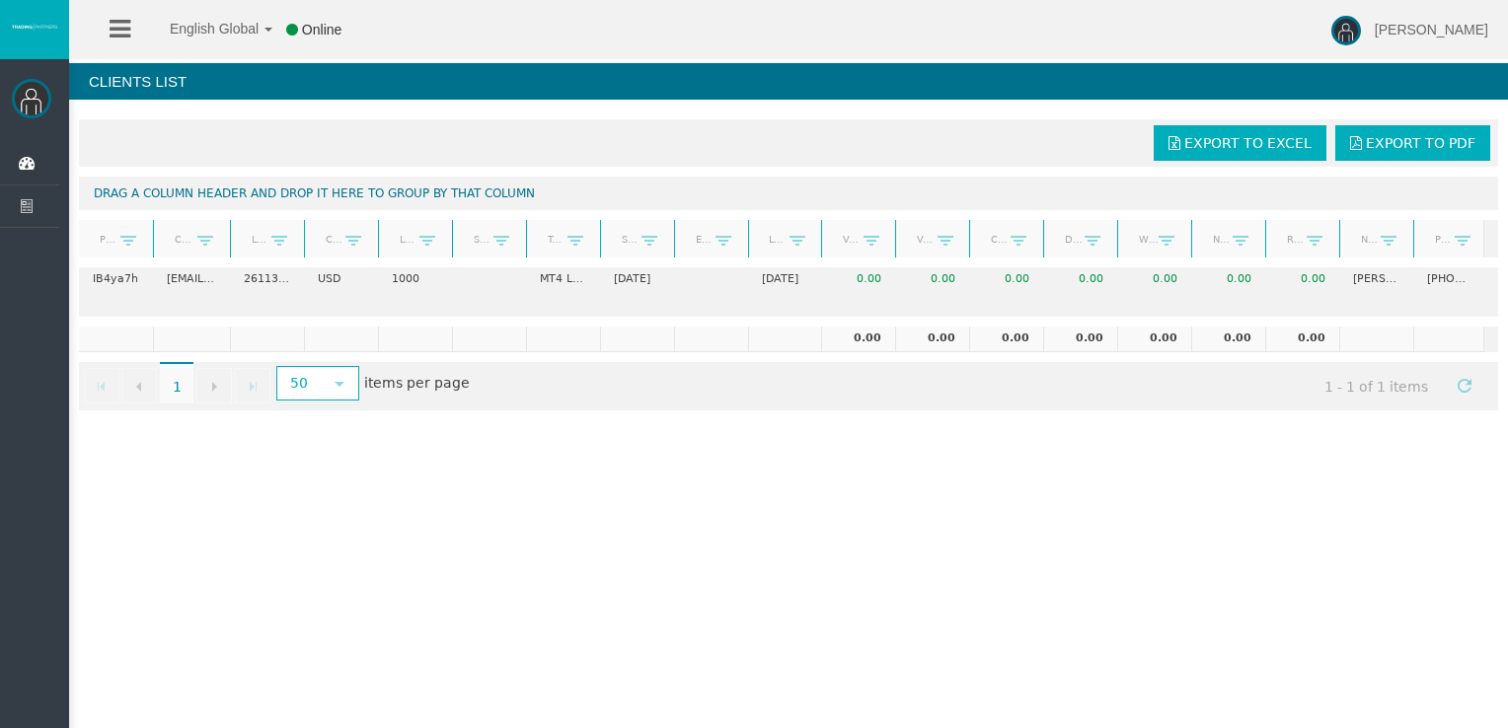
drag, startPoint x: 224, startPoint y: 238, endPoint x: 341, endPoint y: 232, distance: 117.6
click at [341, 232] on div "Partner code Client Login Currency Leverage Short Code Type Start Date End Date…" at bounding box center [781, 239] width 1405 height 38
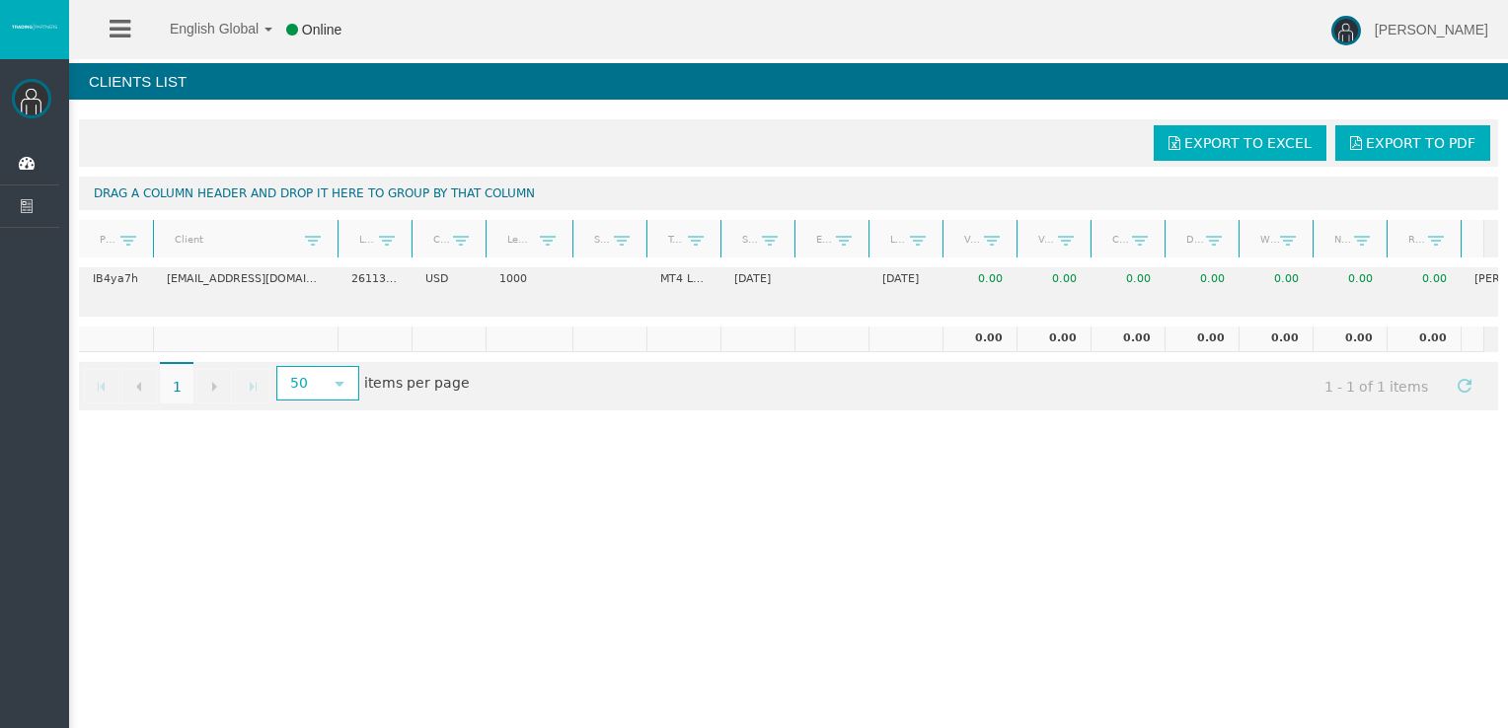
drag, startPoint x: 557, startPoint y: 243, endPoint x: 572, endPoint y: 241, distance: 15.9
click at [572, 241] on div at bounding box center [576, 239] width 9 height 38
